Goal: Information Seeking & Learning: Learn about a topic

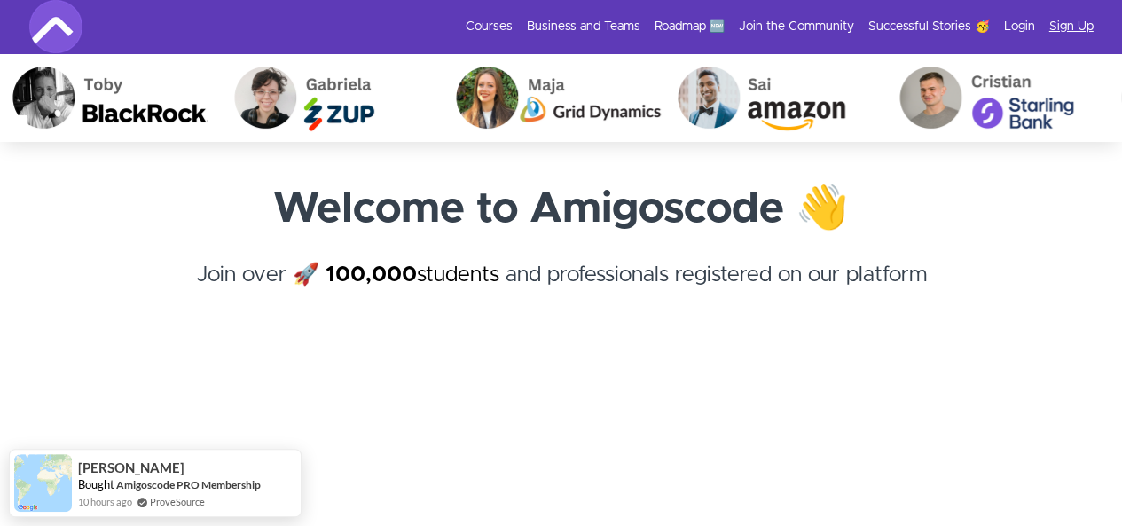
click at [1051, 29] on link "Sign Up" at bounding box center [1071, 27] width 44 height 18
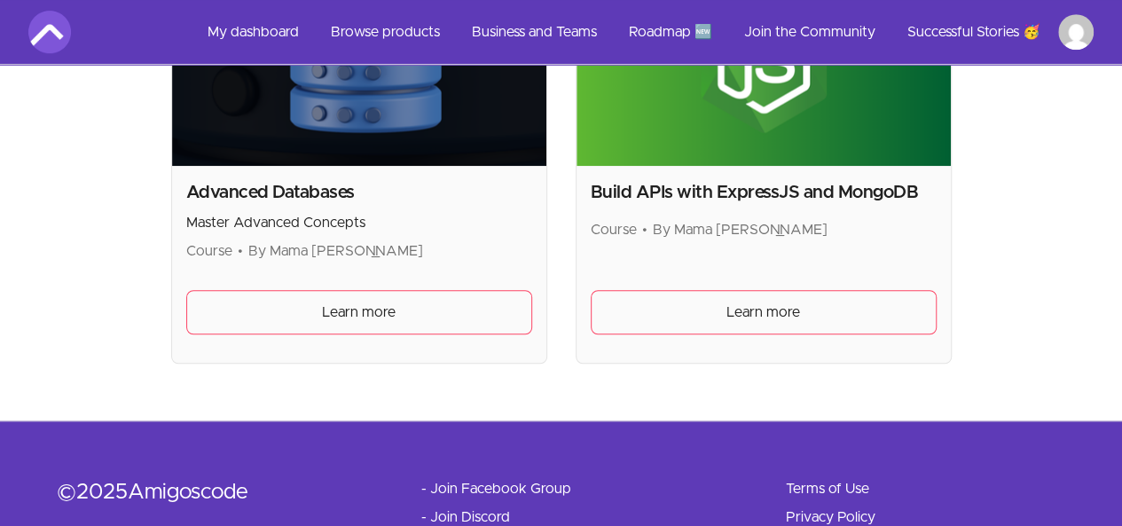
scroll to position [608, 0]
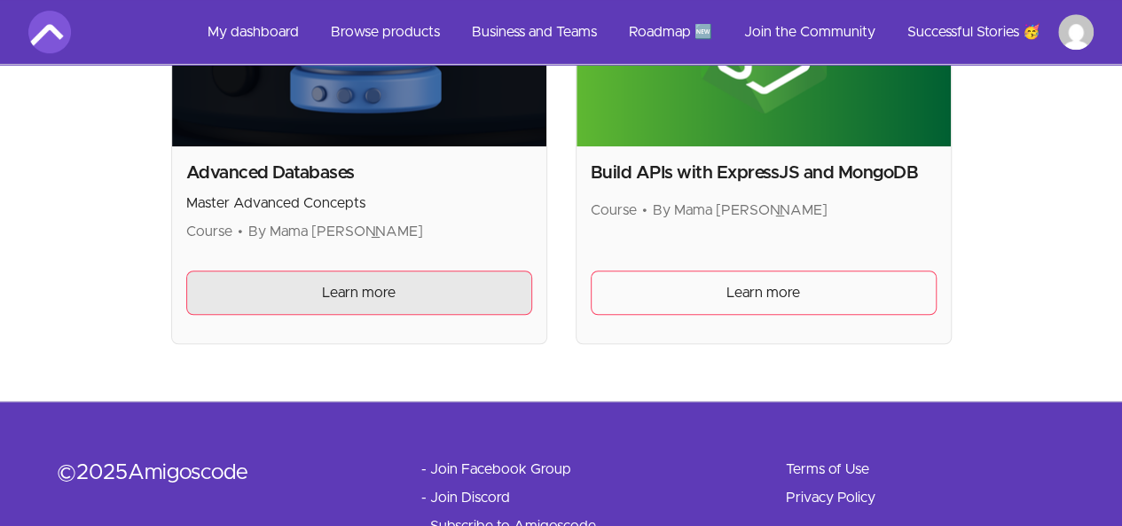
click at [340, 282] on span "Learn more" at bounding box center [359, 292] width 74 height 21
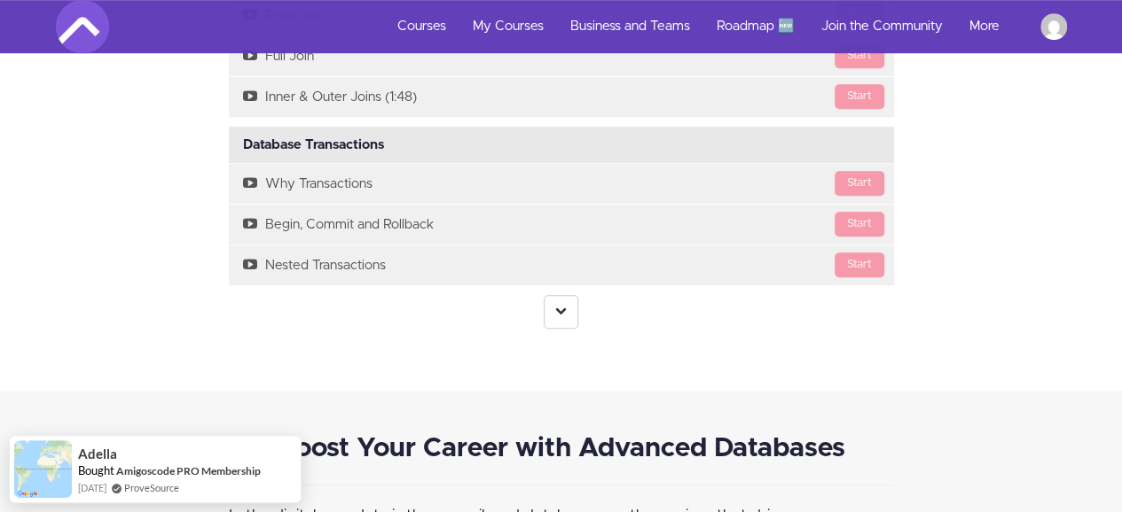
scroll to position [3934, 0]
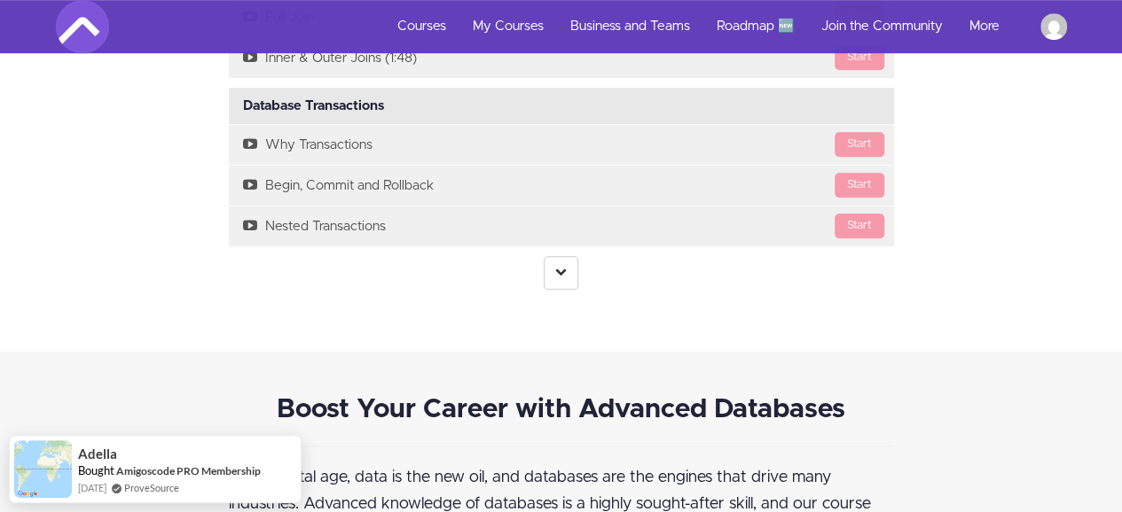
drag, startPoint x: 1129, startPoint y: 32, endPoint x: 1133, endPoint y: 254, distance: 222.6
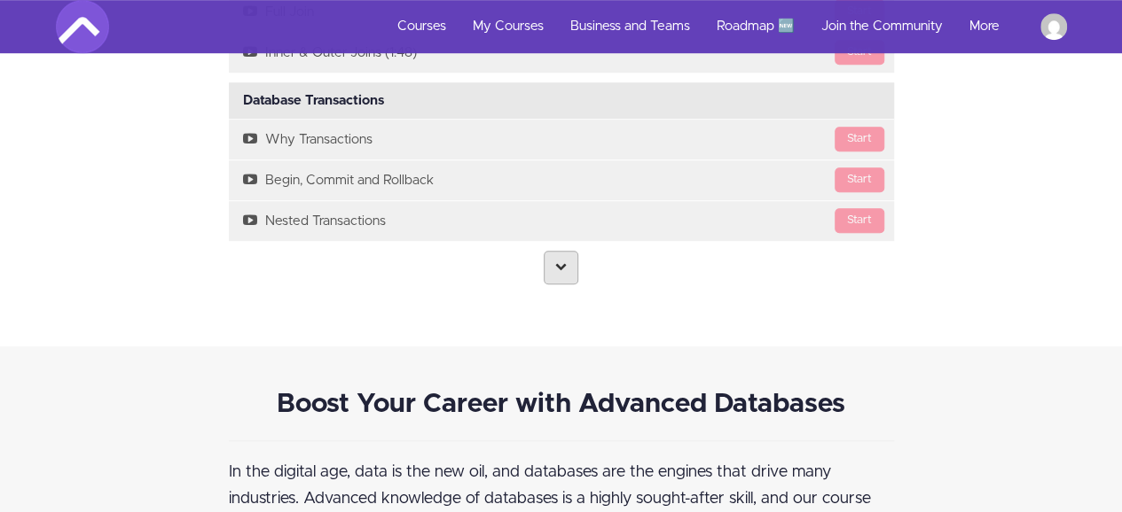
click at [550, 274] on link at bounding box center [561, 268] width 35 height 34
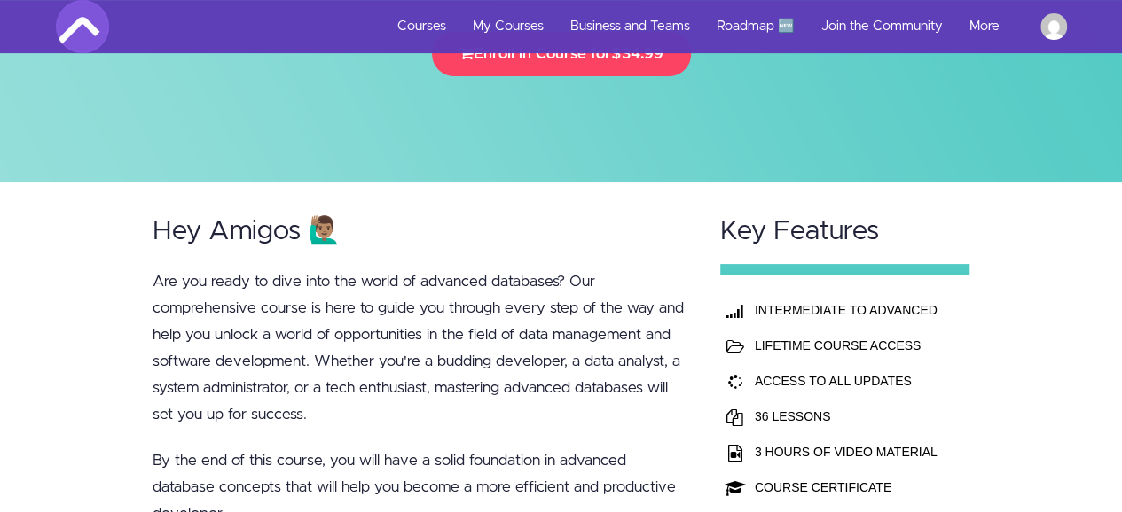
scroll to position [0, 0]
